Goal: Task Accomplishment & Management: Manage account settings

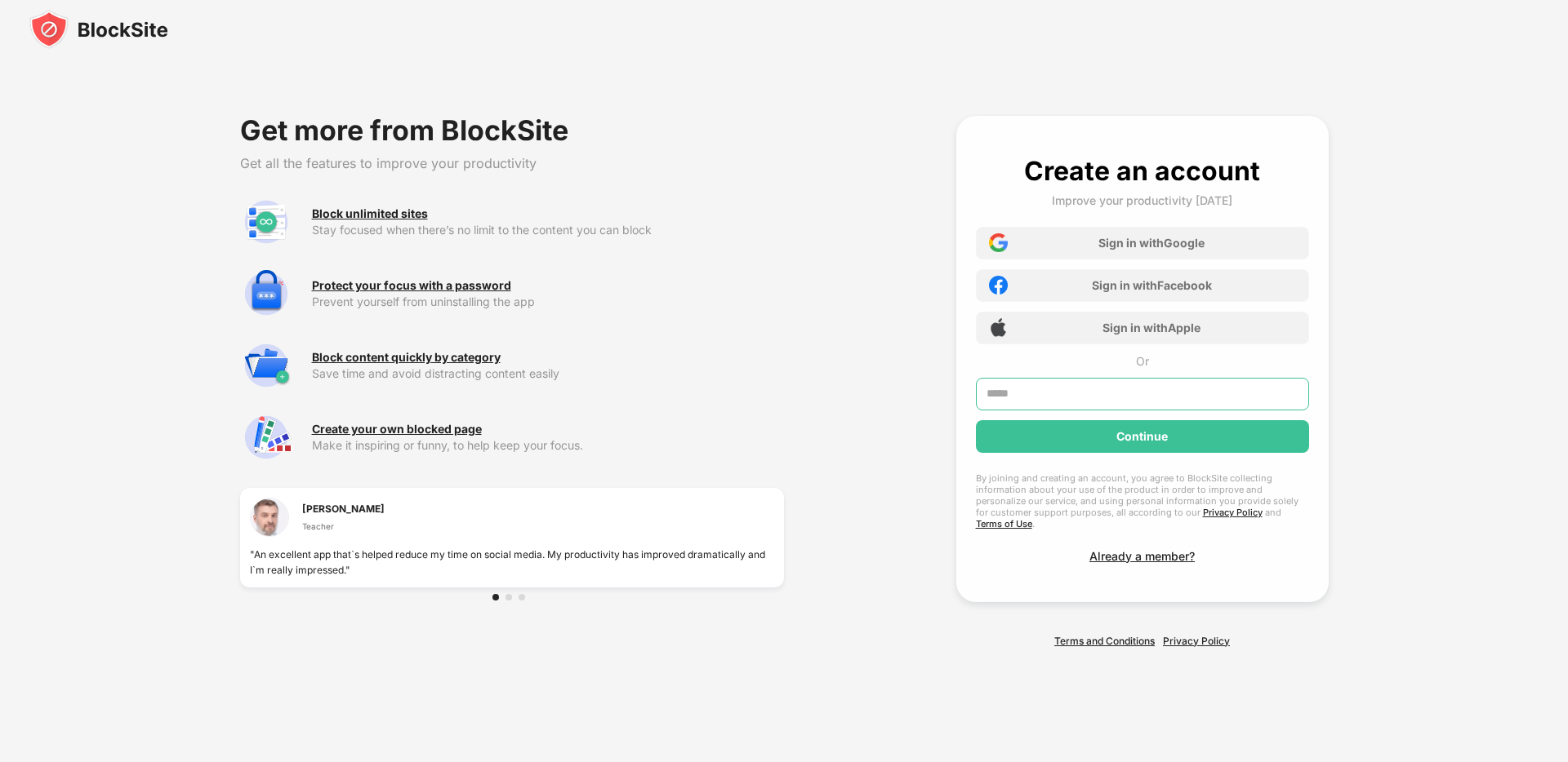
click at [1134, 398] on input "text" at bounding box center [1142, 393] width 333 height 32
type input "**********"
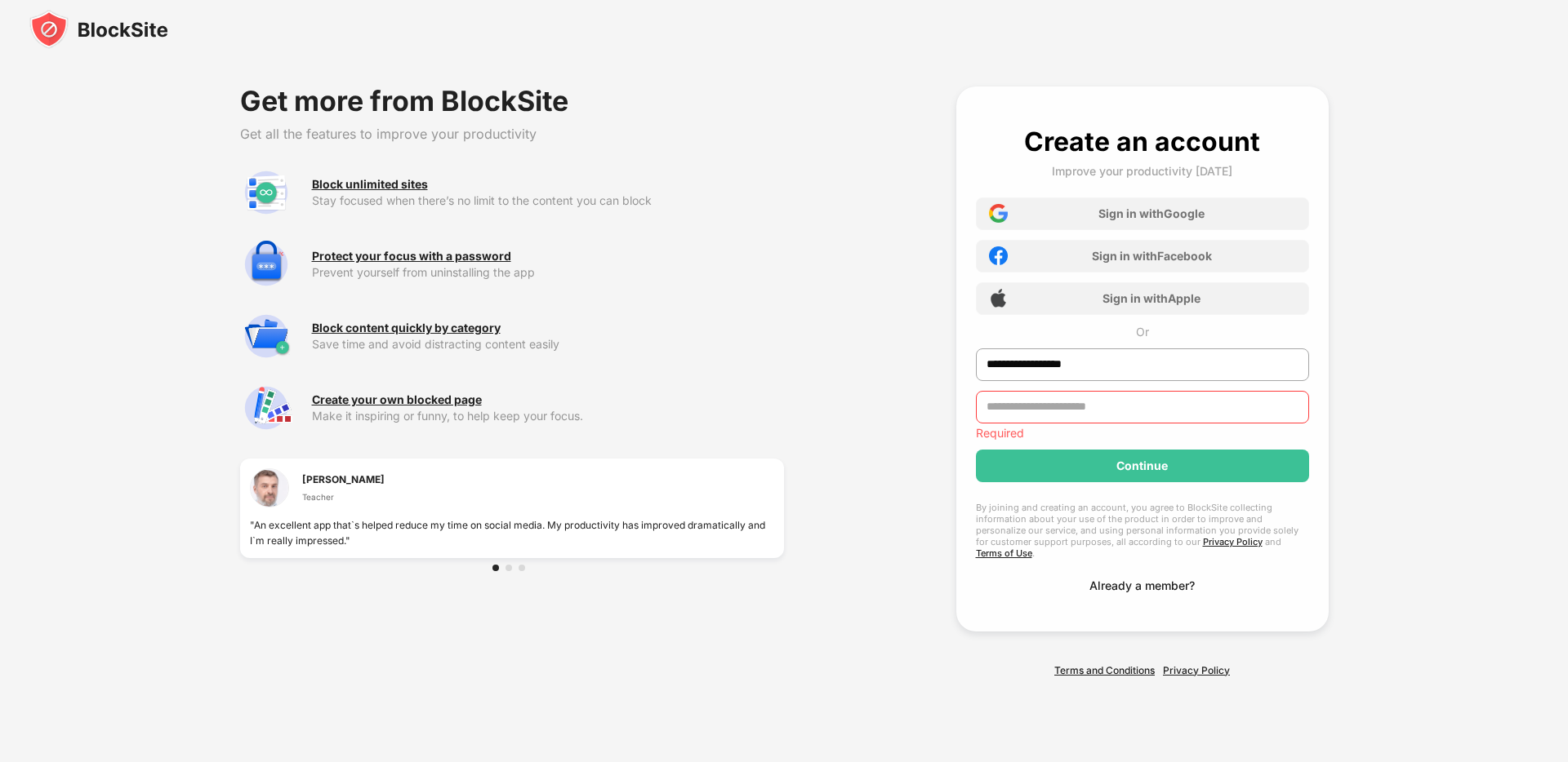
click at [1104, 569] on div "**********" at bounding box center [1142, 358] width 333 height 467
click at [1098, 579] on div "Already a member?" at bounding box center [1142, 586] width 106 height 14
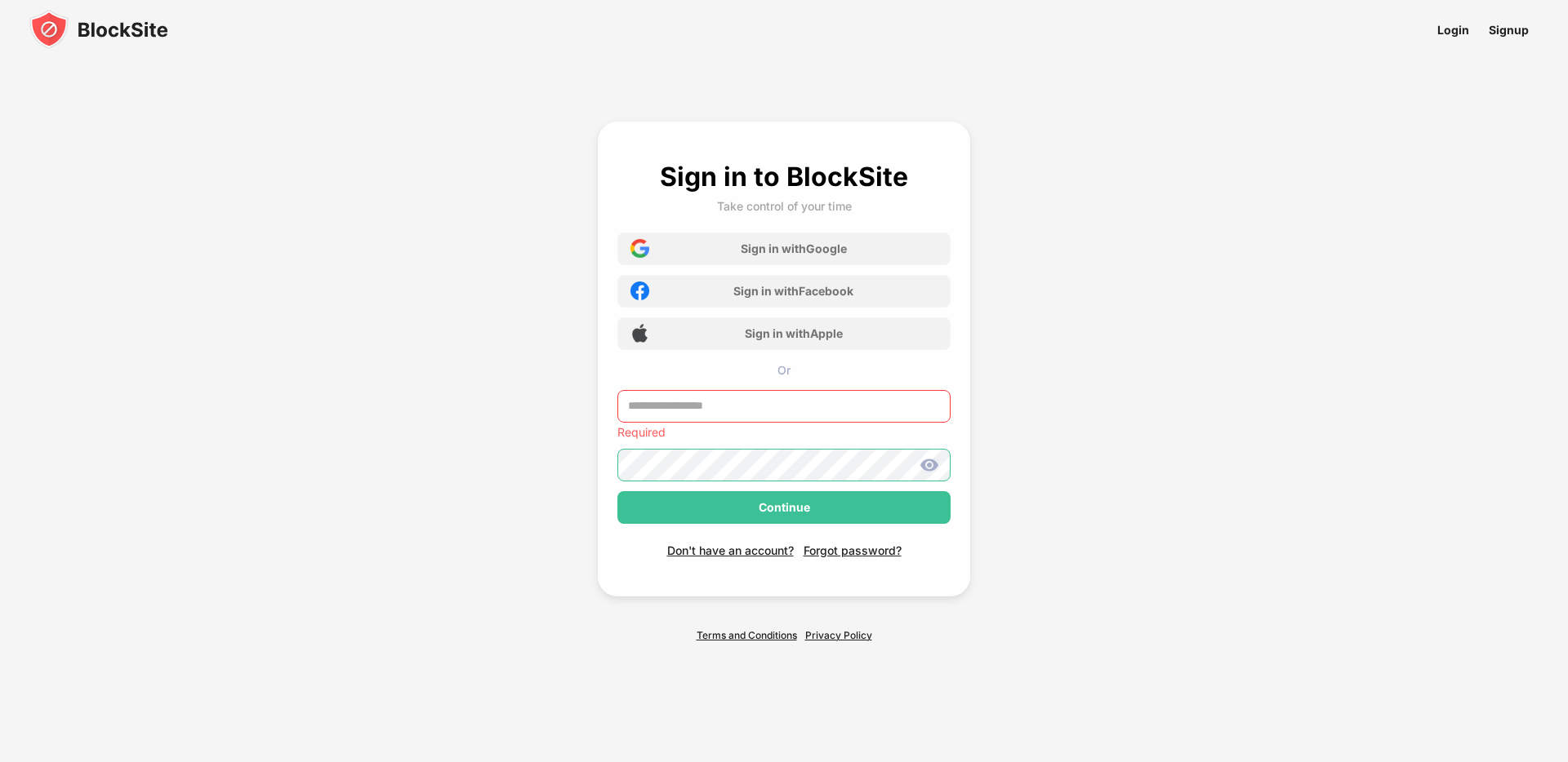
click at [854, 410] on input "text" at bounding box center [784, 406] width 333 height 32
click at [851, 409] on input "text" at bounding box center [784, 406] width 333 height 32
type input "**********"
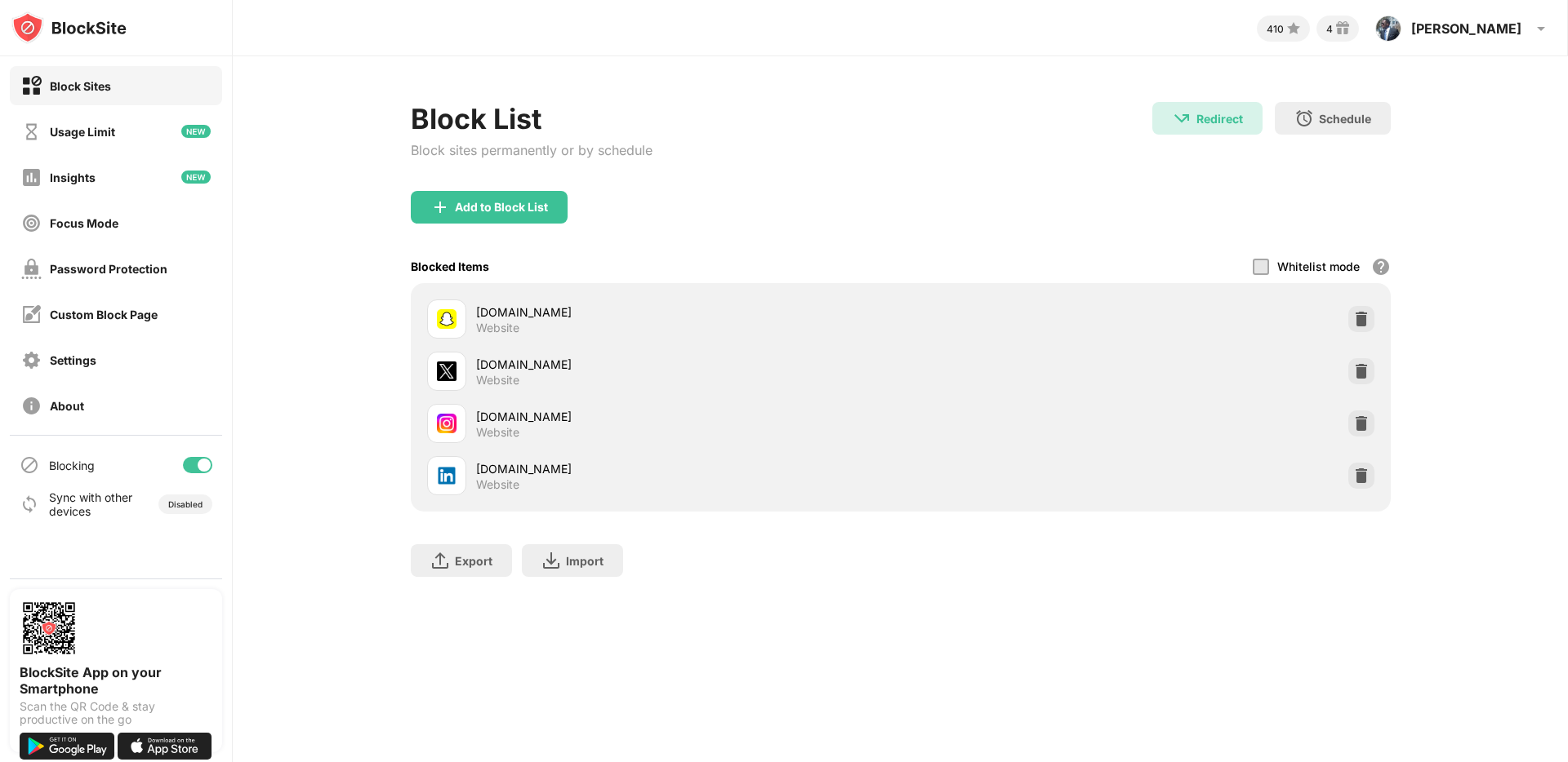
click at [115, 503] on div "Sync with other devices" at bounding box center [91, 504] width 84 height 27
click at [157, 502] on div "Sync with other devices Disabled" at bounding box center [115, 505] width 212 height 39
click at [182, 502] on div "Disabled" at bounding box center [185, 505] width 34 height 10
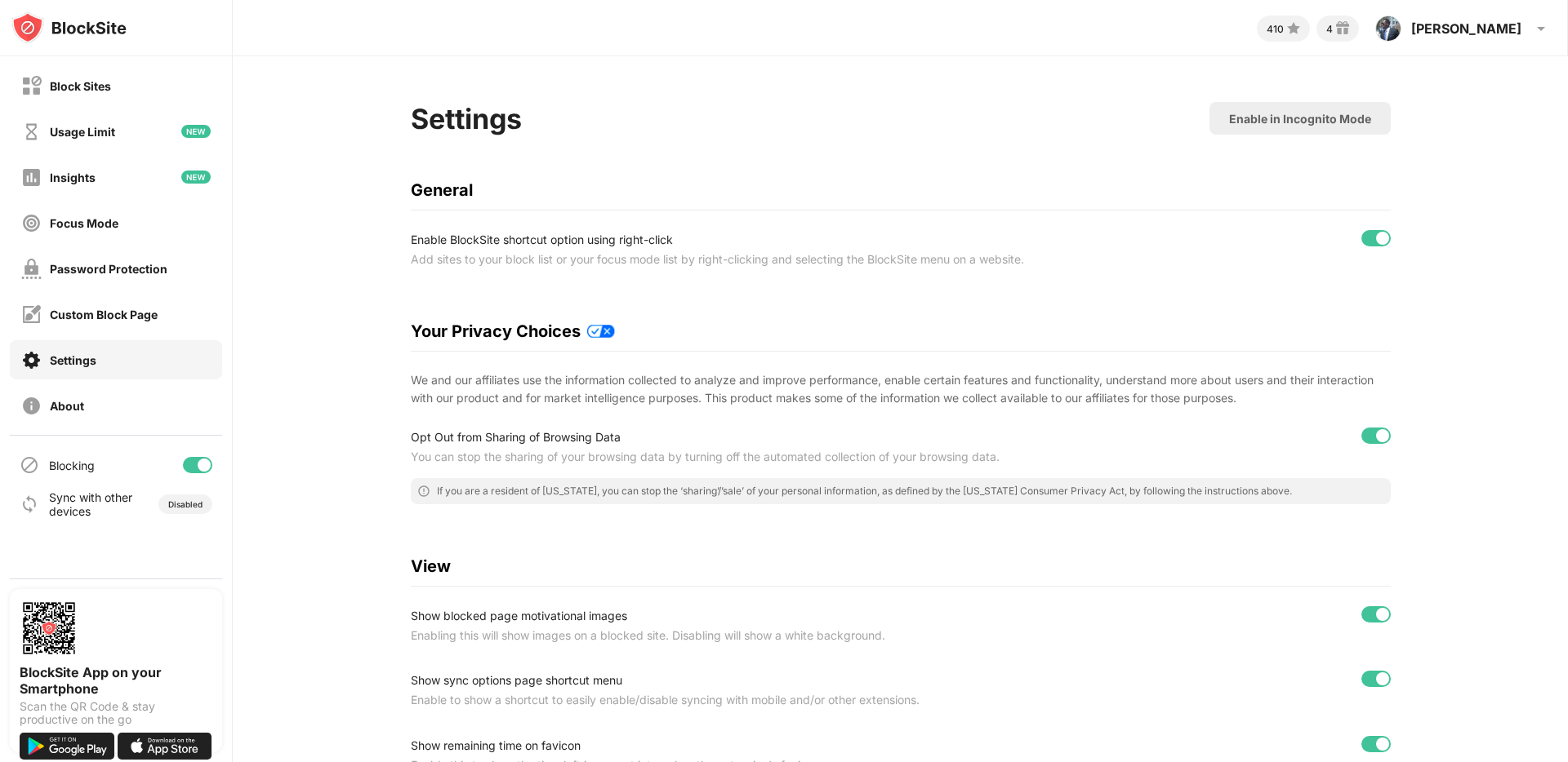
click at [115, 501] on div "Sync with other devices" at bounding box center [91, 504] width 84 height 27
click at [91, 501] on div "Sync with other devices" at bounding box center [91, 504] width 84 height 27
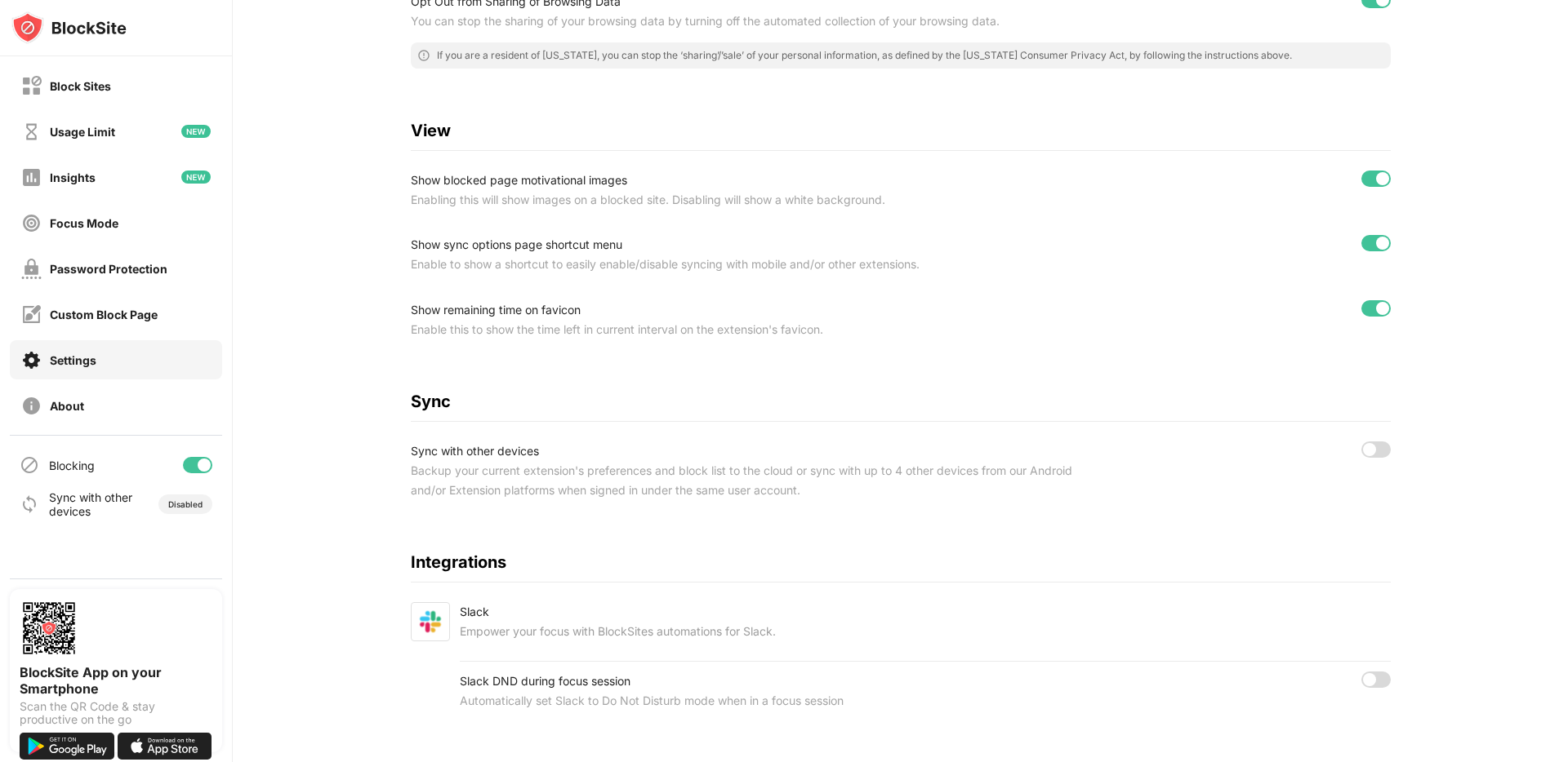
scroll to position [456, 0]
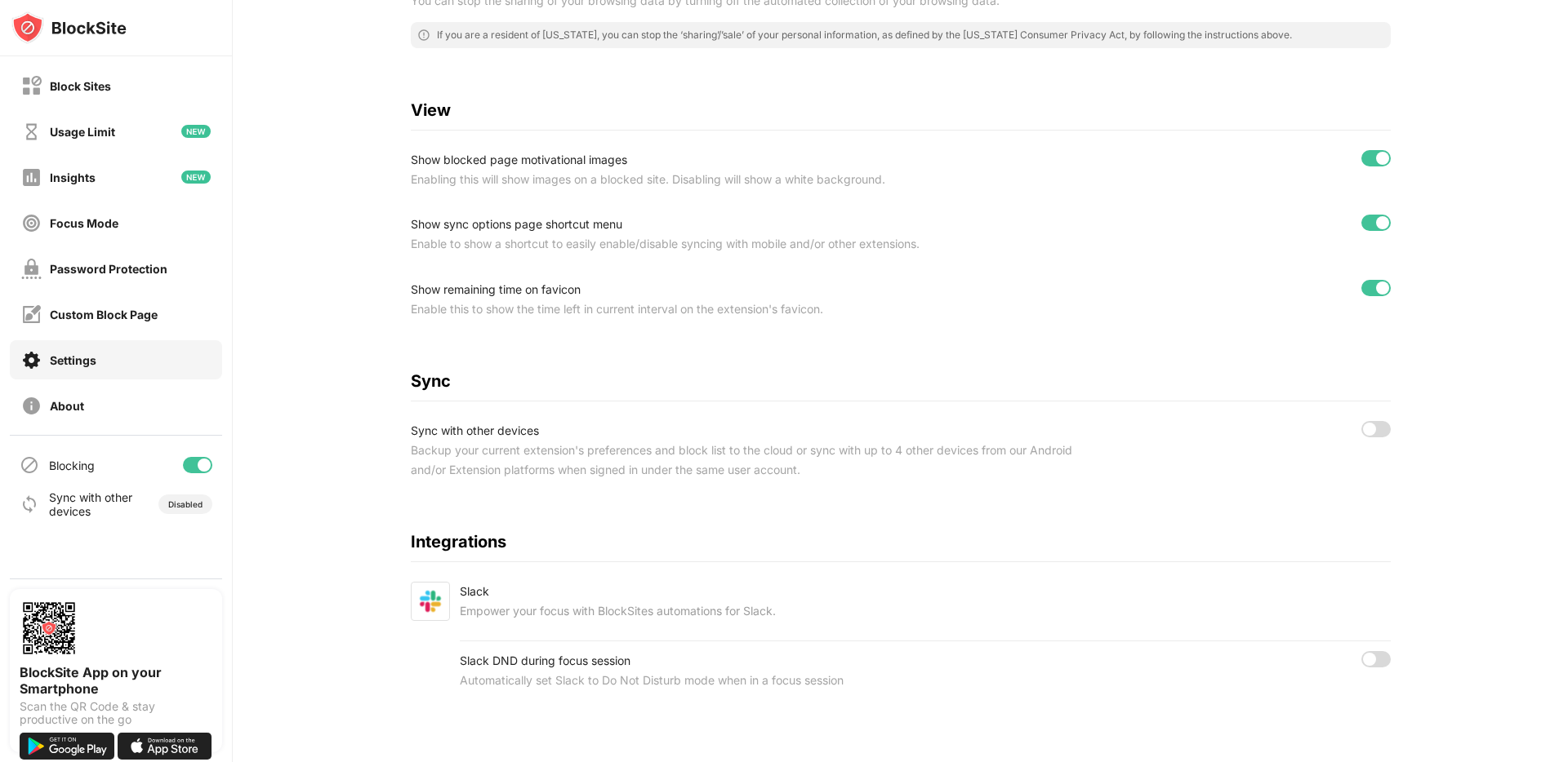
click at [1370, 430] on div at bounding box center [1368, 428] width 13 height 13
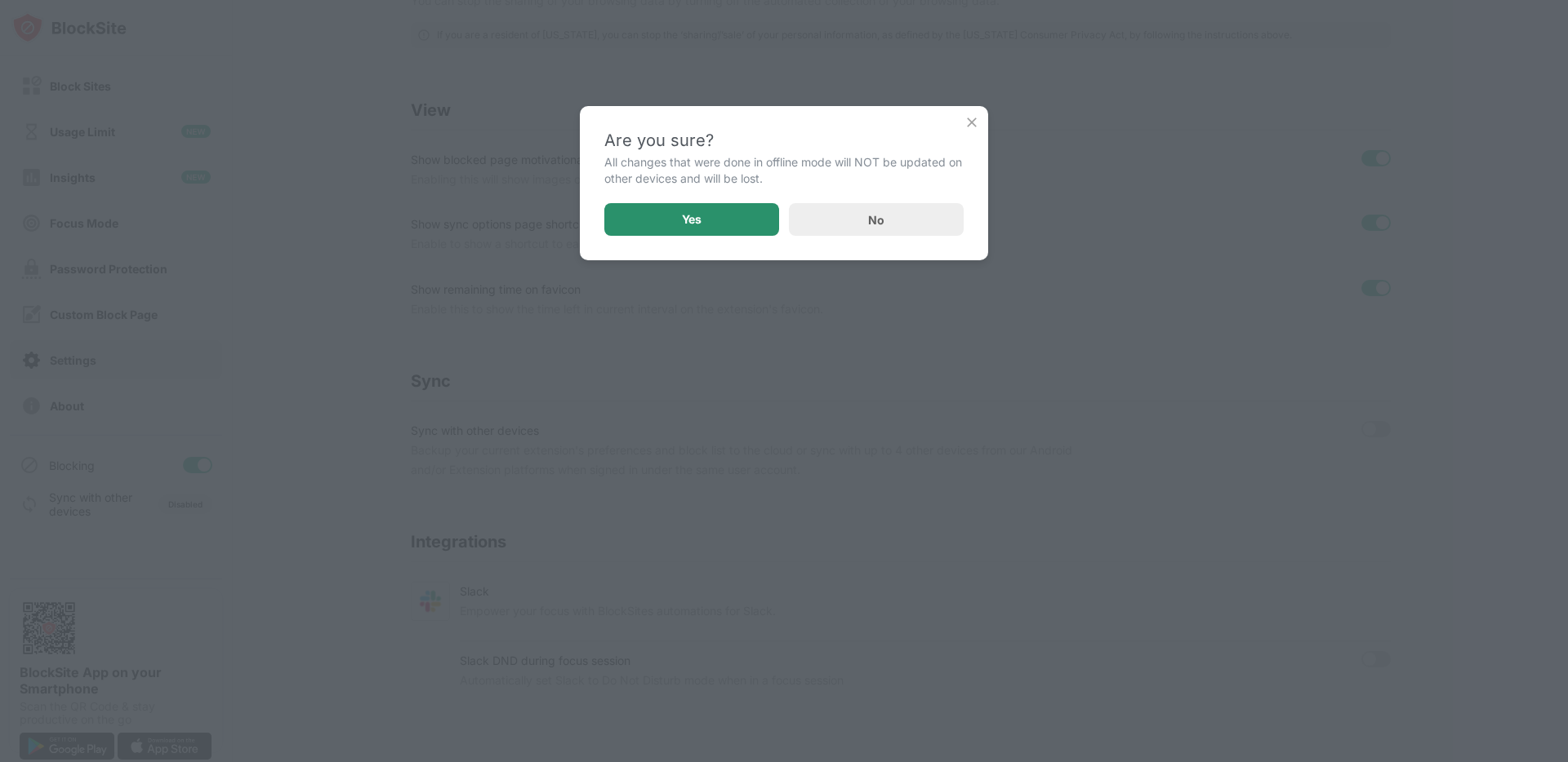
click at [722, 204] on div "Yes" at bounding box center [691, 219] width 175 height 32
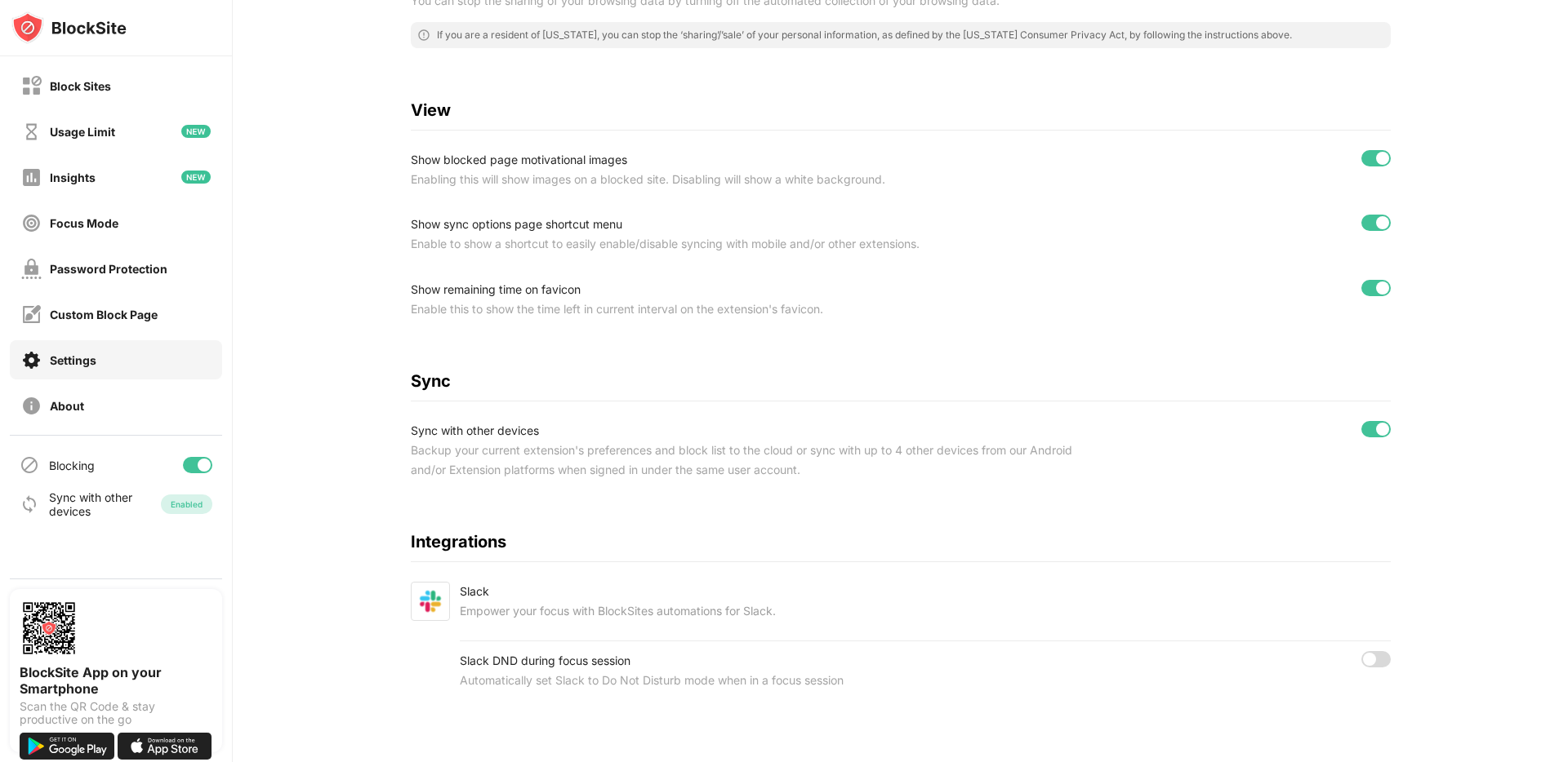
scroll to position [0, 0]
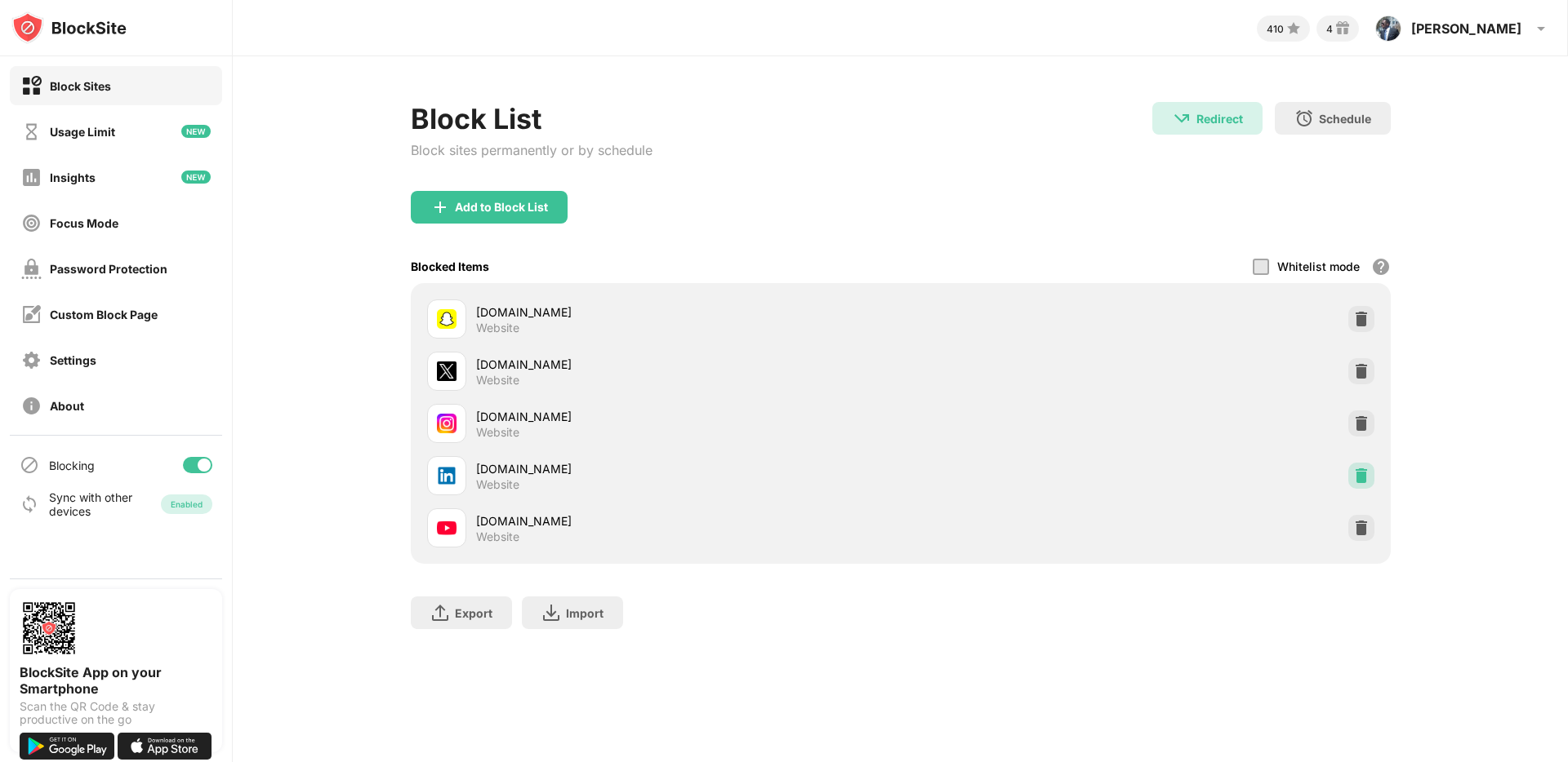
click at [1368, 471] on div at bounding box center [1360, 475] width 26 height 26
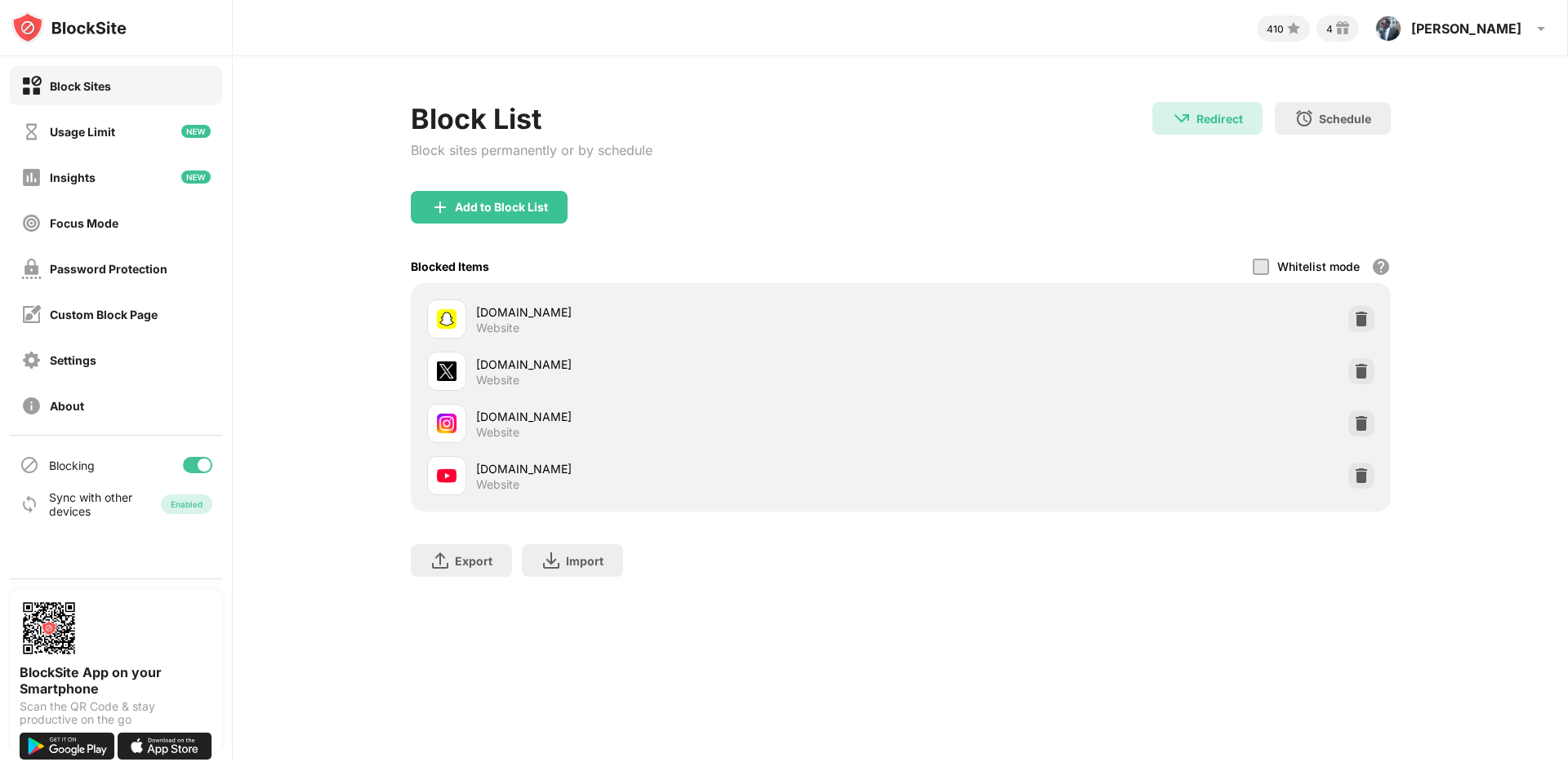
click at [1358, 473] on img at bounding box center [1360, 475] width 17 height 17
